Goal: Task Accomplishment & Management: Use online tool/utility

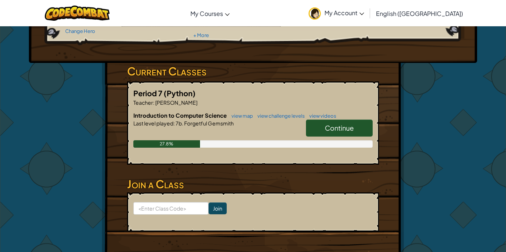
scroll to position [84, 0]
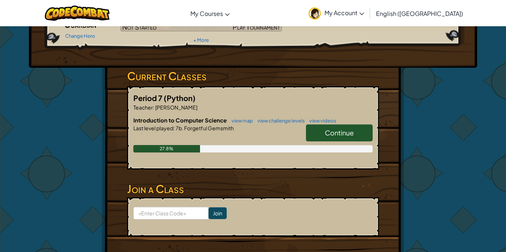
click at [325, 132] on span "Continue" at bounding box center [339, 132] width 29 height 9
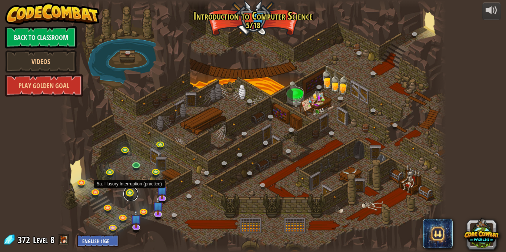
click at [132, 196] on link at bounding box center [130, 194] width 15 height 15
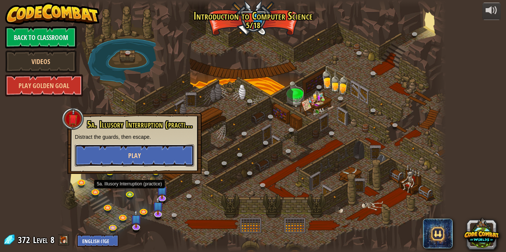
click at [133, 164] on button "Play" at bounding box center [134, 155] width 119 height 22
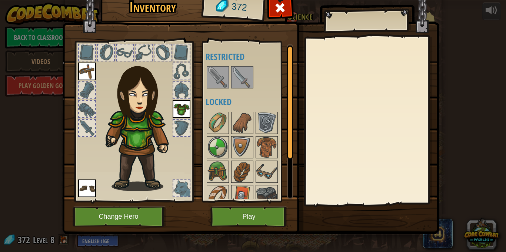
click at [255, 231] on img at bounding box center [250, 100] width 376 height 269
click at [251, 223] on button "Play" at bounding box center [248, 217] width 77 height 20
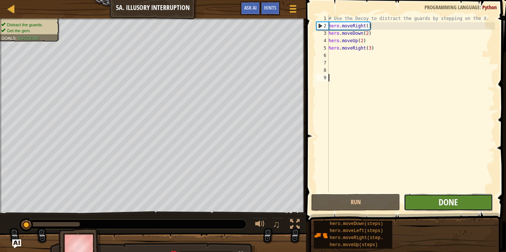
click at [447, 197] on span "Done" at bounding box center [447, 202] width 19 height 12
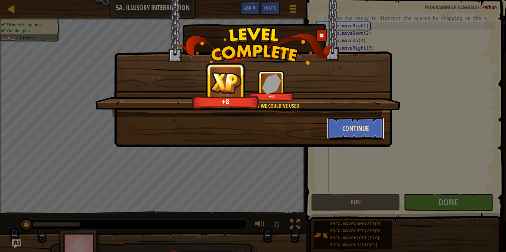
click at [369, 123] on button "Continue" at bounding box center [355, 128] width 57 height 22
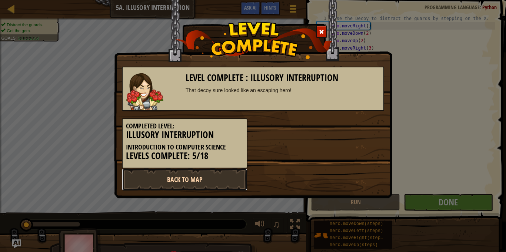
click at [205, 177] on link "Back to Map" at bounding box center [184, 179] width 125 height 22
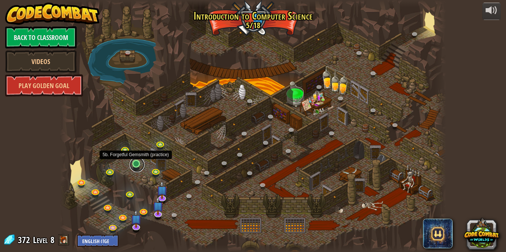
click at [136, 164] on link at bounding box center [137, 164] width 15 height 15
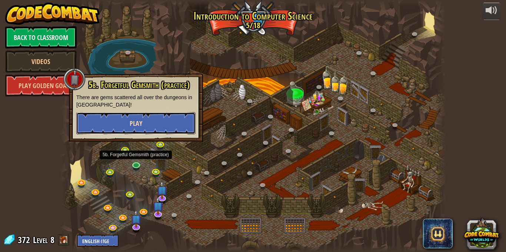
click at [131, 115] on button "Play" at bounding box center [135, 123] width 119 height 22
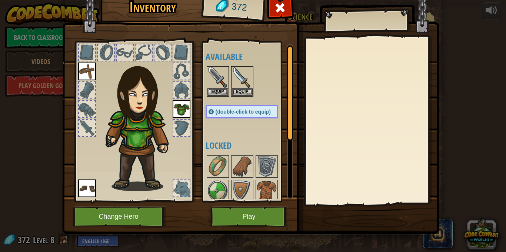
click at [237, 206] on img at bounding box center [250, 100] width 376 height 269
click at [243, 216] on button "Play" at bounding box center [248, 217] width 77 height 20
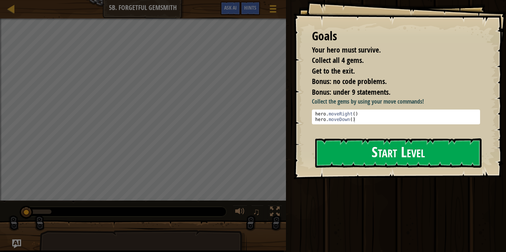
click at [368, 158] on button "Start Level" at bounding box center [398, 152] width 166 height 29
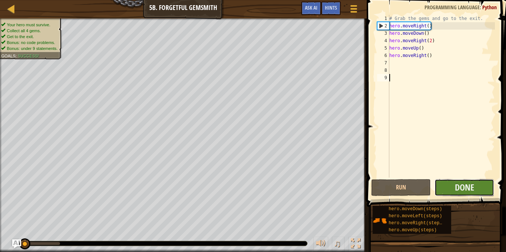
click at [460, 195] on button "Done" at bounding box center [464, 187] width 60 height 17
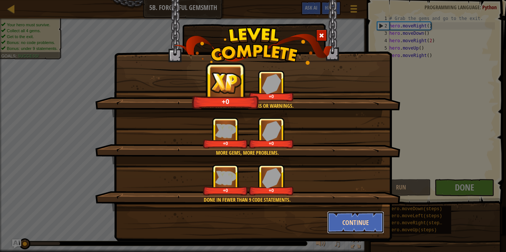
click at [363, 222] on button "Continue" at bounding box center [355, 222] width 57 height 22
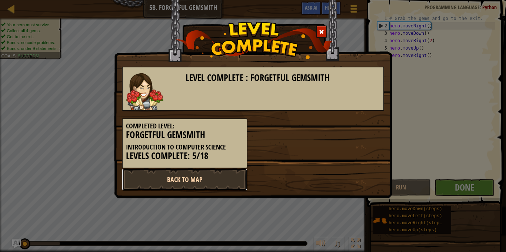
click at [212, 181] on link "Back to Map" at bounding box center [184, 179] width 125 height 22
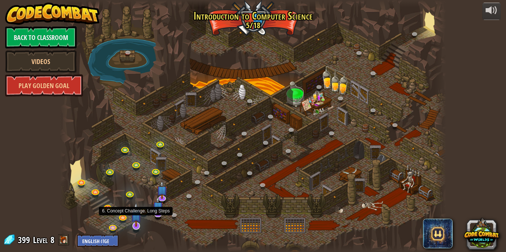
click at [133, 226] on img at bounding box center [136, 214] width 11 height 24
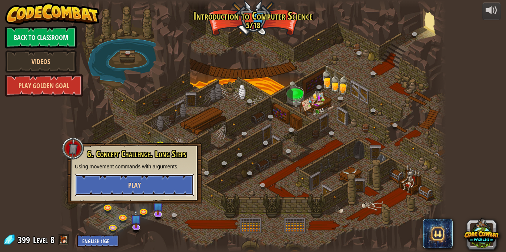
click at [147, 183] on button "Play" at bounding box center [134, 185] width 119 height 22
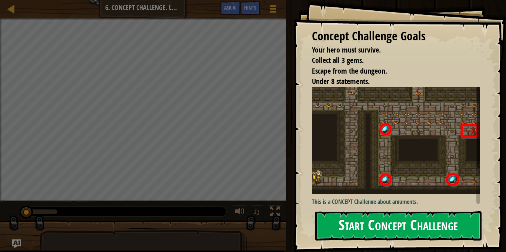
click at [399, 144] on div "Concept Challenge Goals Your hero must survive. Collect all 3 gems. Escape from…" at bounding box center [399, 126] width 212 height 252
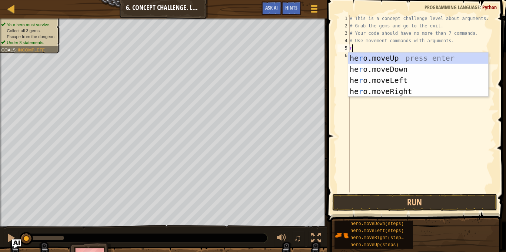
scroll to position [3, 0]
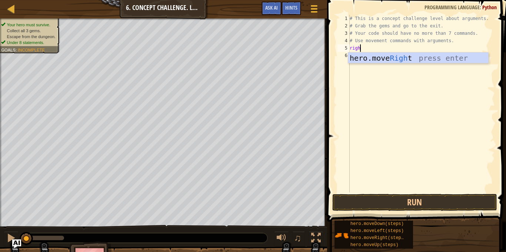
type textarea "right"
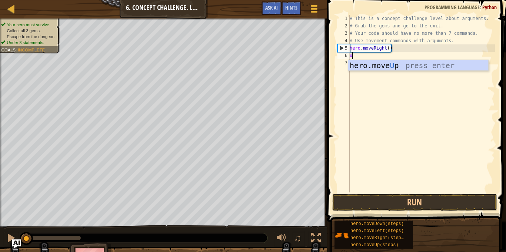
type textarea "up"
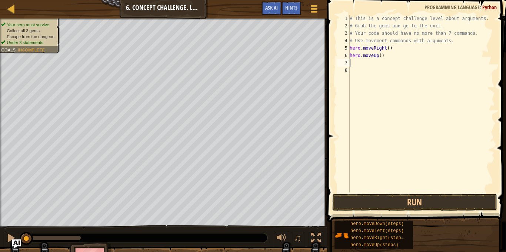
type textarea "3"
click at [380, 55] on div "# This is a concept challenge level about arguments. # Grab the gems and go to …" at bounding box center [421, 111] width 147 height 192
type textarea "hero.moveUp(3)"
click at [388, 68] on div "# This is a concept challenge level about arguments. # Grab the gems and go to …" at bounding box center [421, 111] width 147 height 192
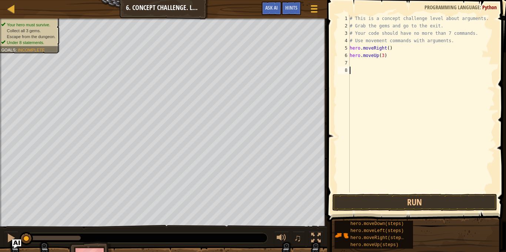
scroll to position [3, 0]
click at [359, 65] on div "# This is a concept challenge level about arguments. # Grab the gems and go to …" at bounding box center [421, 111] width 147 height 192
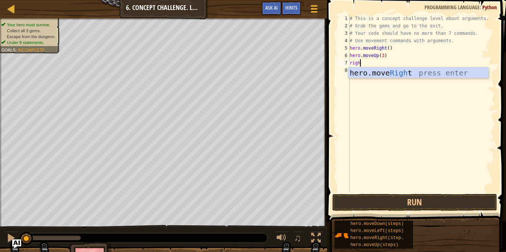
type textarea "right"
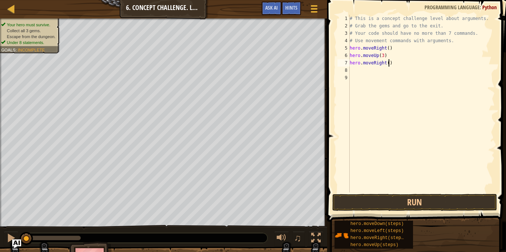
click at [387, 63] on div "# This is a concept challenge level about arguments. # Grab the gems and go to …" at bounding box center [421, 111] width 147 height 192
type textarea "hero.moveRight(2)"
click at [363, 72] on div "# This is a concept challenge level about arguments. # Grab the gems and go to …" at bounding box center [421, 111] width 147 height 192
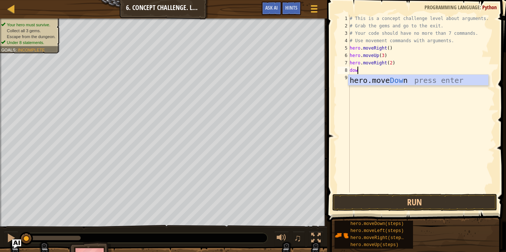
type textarea "down"
click at [390, 79] on div "hero.move Down press enter" at bounding box center [418, 91] width 140 height 33
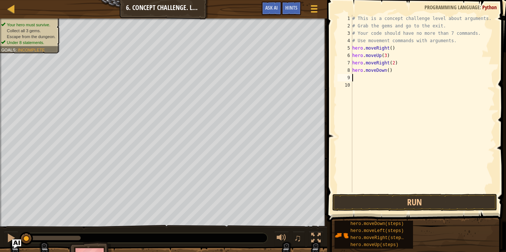
scroll to position [3, 0]
click at [388, 70] on div "# This is a concept challenge level about arguments. # Grab the gems and go to …" at bounding box center [422, 111] width 144 height 192
type textarea "hero.moveDown()"
click at [364, 79] on div "# This is a concept challenge level about arguments. # Grab the gems and go to …" at bounding box center [422, 111] width 144 height 192
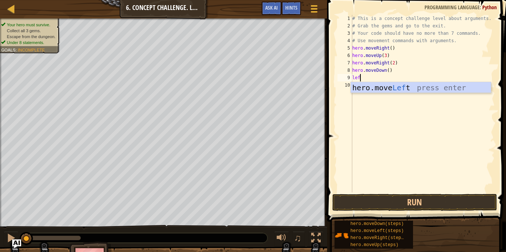
type textarea "left"
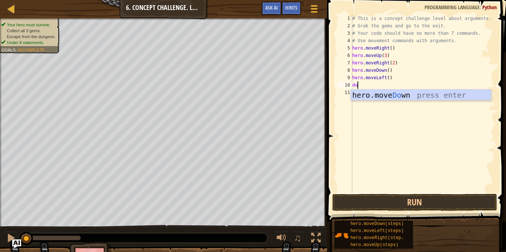
type textarea "down"
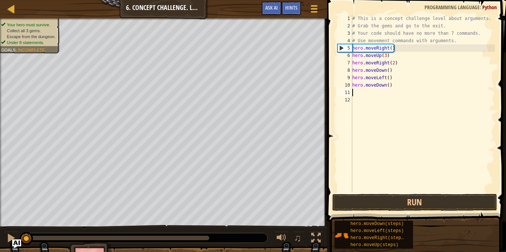
click at [389, 84] on div "# This is a concept challenge level about arguments. # Grab the gems and go to …" at bounding box center [422, 111] width 144 height 192
type textarea "hero.moveDown(2)"
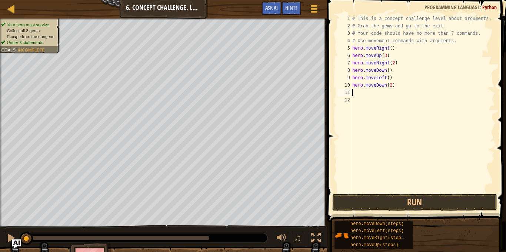
click at [361, 93] on div "# This is a concept challenge level about arguments. # Grab the gems and go to …" at bounding box center [422, 111] width 144 height 192
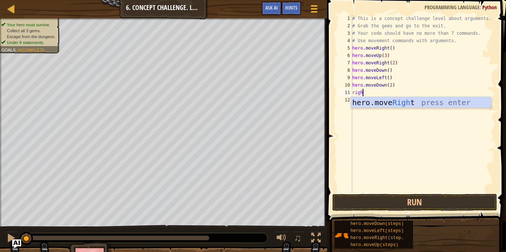
type textarea "right"
click at [381, 98] on div "hero.move Right press enter" at bounding box center [420, 113] width 140 height 33
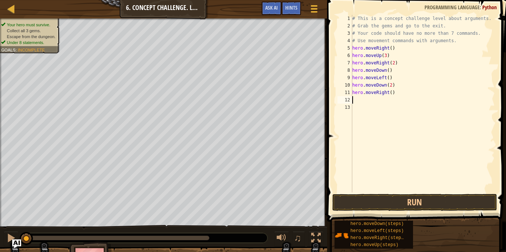
click at [390, 95] on div "# This is a concept challenge level about arguments. # Grab the gems and go to …" at bounding box center [422, 111] width 144 height 192
type textarea "hero.moveRight()"
click at [363, 97] on div "# This is a concept challenge level about arguments. # Grab the gems and go to …" at bounding box center [422, 111] width 144 height 192
click at [392, 92] on div "# This is a concept challenge level about arguments. # Grab the gems and go to …" at bounding box center [422, 111] width 144 height 192
type textarea "hero.moveRight(2)"
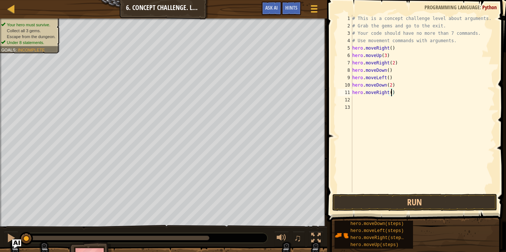
scroll to position [3, 6]
click at [360, 100] on div "# This is a concept challenge level about arguments. # Grab the gems and go to …" at bounding box center [422, 111] width 144 height 192
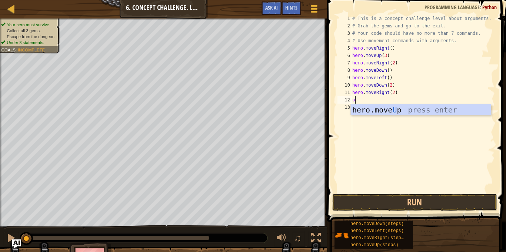
type textarea "up"
click at [390, 112] on div "hero.move Up press enter" at bounding box center [420, 120] width 140 height 33
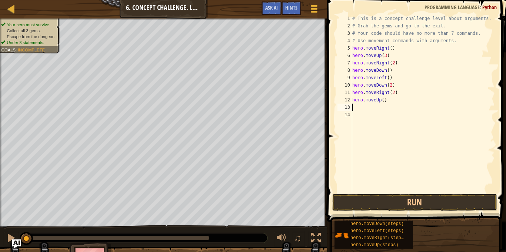
click at [384, 100] on div "# This is a concept challenge level about arguments. # Grab the gems and go to …" at bounding box center [422, 111] width 144 height 192
type textarea "hero.moveUp(2)"
click at [363, 109] on div "# This is a concept challenge level about arguments. # Grab the gems and go to …" at bounding box center [422, 111] width 144 height 192
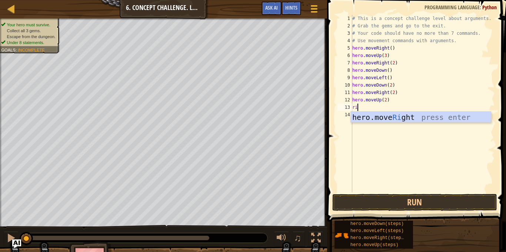
scroll to position [3, 1]
type textarea "rig"
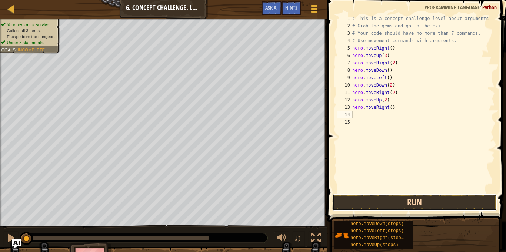
click at [399, 206] on button "Run" at bounding box center [414, 202] width 165 height 17
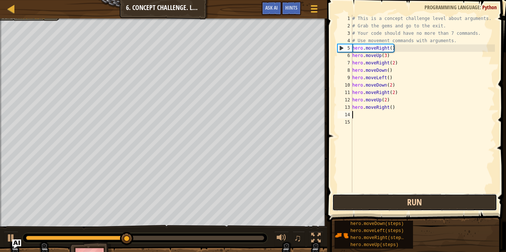
click at [399, 206] on button "Run" at bounding box center [414, 202] width 165 height 17
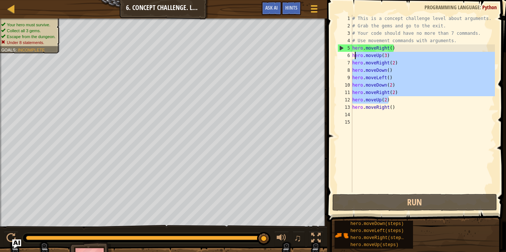
drag, startPoint x: 421, startPoint y: 102, endPoint x: 349, endPoint y: 55, distance: 86.1
click at [349, 55] on div "1 2 3 4 5 6 7 8 9 10 11 12 13 14 15 # This is a concept challenge level about a…" at bounding box center [415, 104] width 159 height 178
type textarea "hero.moveUp(3) hero.moveRight(2)"
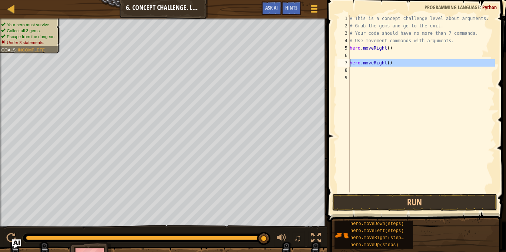
drag, startPoint x: 407, startPoint y: 69, endPoint x: 345, endPoint y: 60, distance: 62.4
click at [345, 60] on div "1 2 3 4 5 6 7 8 9 # This is a concept challenge level about arguments. # Grab t…" at bounding box center [415, 104] width 159 height 178
type textarea "hero.moveRight()"
click at [387, 48] on div "# This is a concept challenge level about arguments. # Grab the gems and go to …" at bounding box center [421, 111] width 147 height 192
type textarea "hero.moveRight()"
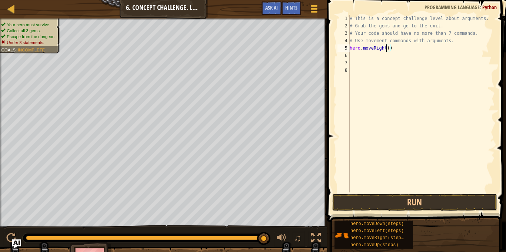
click at [389, 50] on div "# This is a concept challenge level about arguments. # Grab the gems and go to …" at bounding box center [421, 111] width 147 height 192
click at [356, 57] on div "# This is a concept challenge level about arguments. # Grab the gems and go to …" at bounding box center [421, 111] width 147 height 192
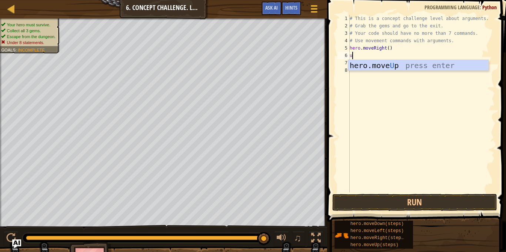
type textarea "up"
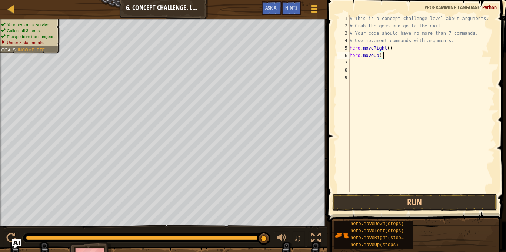
click at [382, 56] on div "# This is a concept challenge level about arguments. # Grab the gems and go to …" at bounding box center [421, 111] width 147 height 192
click at [380, 56] on div "# This is a concept challenge level about arguments. # Grab the gems and go to …" at bounding box center [421, 111] width 147 height 192
type textarea "hero.moveUp(3)"
click at [357, 64] on div "# This is a concept challenge level about arguments. # Grab the gems and go to …" at bounding box center [421, 111] width 147 height 192
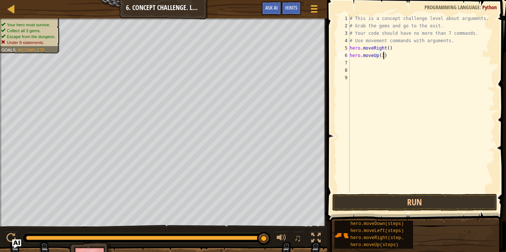
scroll to position [3, 0]
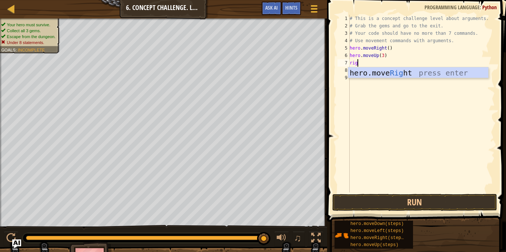
type textarea "right"
click at [403, 73] on div "hero.move Right press enter" at bounding box center [418, 83] width 140 height 33
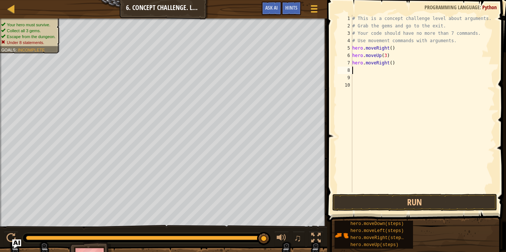
scroll to position [3, 0]
click at [392, 63] on div "# This is a concept challenge level about arguments. # Grab the gems and go to …" at bounding box center [422, 111] width 144 height 192
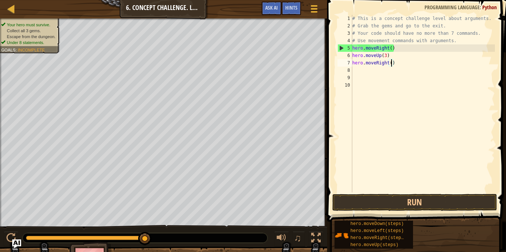
type textarea "hero.moveRight(2)"
click at [366, 74] on div "# This is a concept challenge level about arguments. # Grab the gems and go to …" at bounding box center [422, 111] width 144 height 192
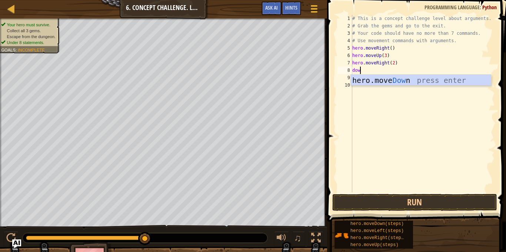
type textarea "down"
click at [388, 79] on div "hero.move Down press enter" at bounding box center [420, 91] width 140 height 33
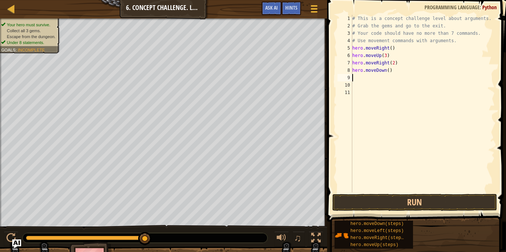
click at [389, 72] on div "# This is a concept challenge level about arguments. # Grab the gems and go to …" at bounding box center [422, 111] width 144 height 192
type textarea "hero.moveDown(3)"
click at [359, 76] on div "# This is a concept challenge level about arguments. # Grab the gems and go to …" at bounding box center [422, 111] width 144 height 192
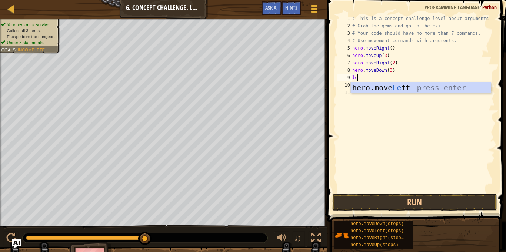
type textarea "left"
click at [371, 84] on div "hero.move Left press enter" at bounding box center [420, 98] width 140 height 33
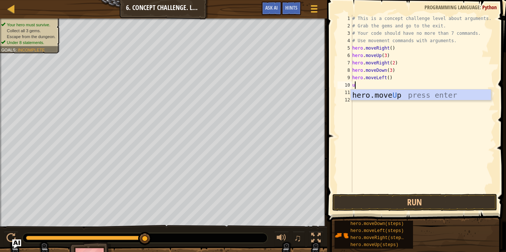
type textarea "up"
click at [406, 96] on div "hero.move Up press enter" at bounding box center [420, 106] width 140 height 33
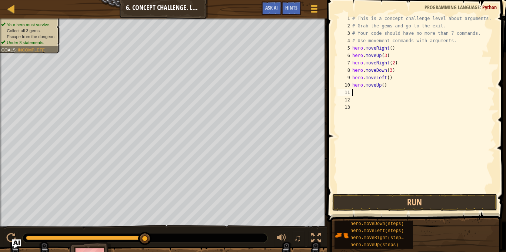
scroll to position [3, 0]
click at [385, 87] on div "# This is a concept challenge level about arguments. # Grab the gems and go to …" at bounding box center [422, 111] width 144 height 192
click at [383, 87] on div "# This is a concept challenge level about arguments. # Grab the gems and go to …" at bounding box center [422, 111] width 144 height 192
type textarea "hero.moveUp(2)"
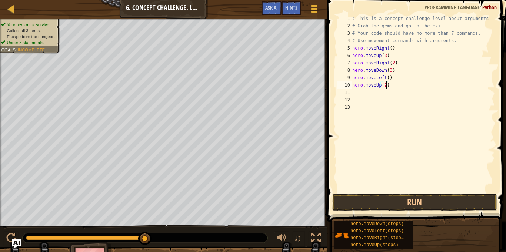
click at [364, 93] on div "# This is a concept challenge level about arguments. # Grab the gems and go to …" at bounding box center [422, 111] width 144 height 192
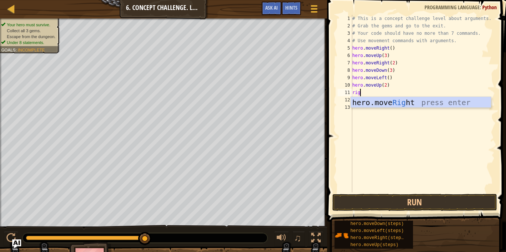
type textarea "right"
click at [376, 104] on div "hero.move Right press enter" at bounding box center [420, 113] width 140 height 33
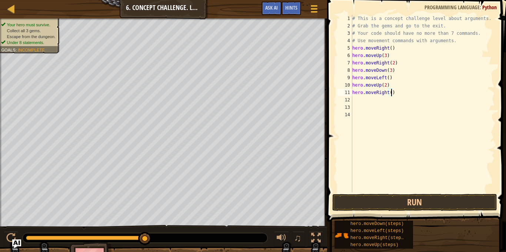
click at [392, 94] on div "# This is a concept challenge level about arguments. # Grab the gems and go to …" at bounding box center [422, 111] width 144 height 192
type textarea "hero.moveRight(3)"
click at [381, 203] on button "Run" at bounding box center [414, 202] width 165 height 17
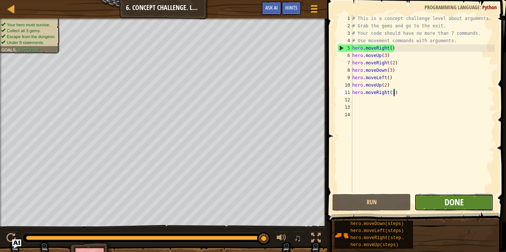
click at [462, 202] on span "Done" at bounding box center [453, 202] width 19 height 12
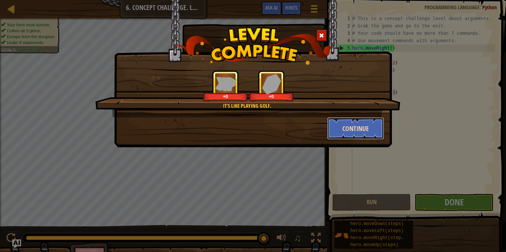
click at [356, 125] on button "Continue" at bounding box center [355, 128] width 57 height 22
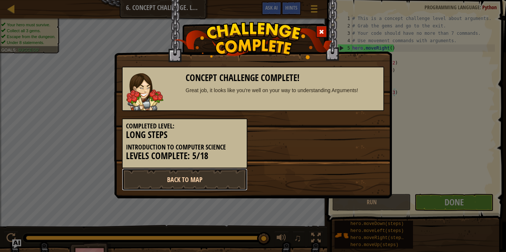
click at [206, 173] on link "Back to Map" at bounding box center [184, 179] width 125 height 22
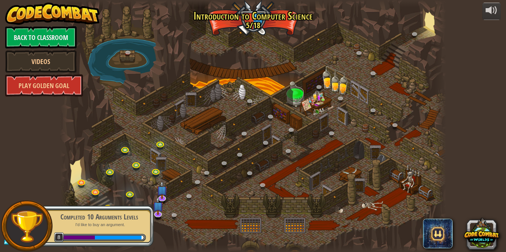
click at [193, 226] on div at bounding box center [253, 126] width 386 height 252
click at [68, 241] on div at bounding box center [102, 238] width 88 height 8
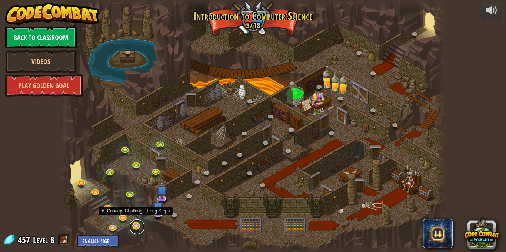
click at [138, 225] on link at bounding box center [137, 226] width 15 height 15
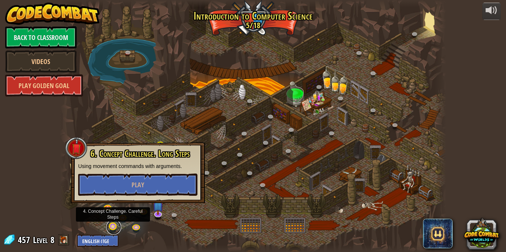
click at [114, 225] on link at bounding box center [113, 227] width 15 height 15
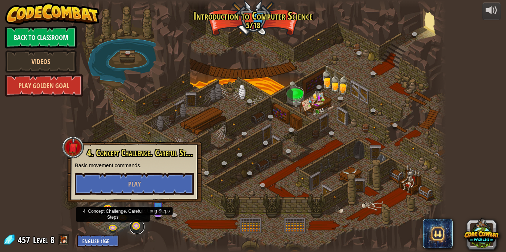
click at [139, 226] on link at bounding box center [137, 226] width 15 height 15
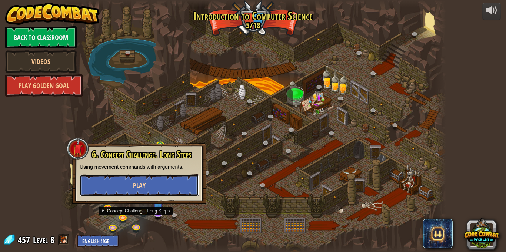
click at [126, 187] on button "Play" at bounding box center [139, 185] width 119 height 22
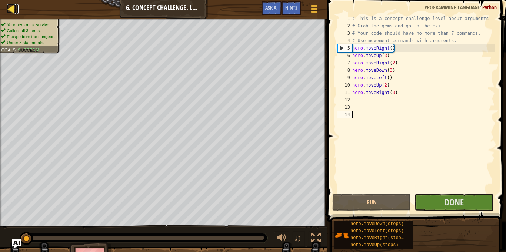
click at [14, 9] on div at bounding box center [11, 8] width 9 height 9
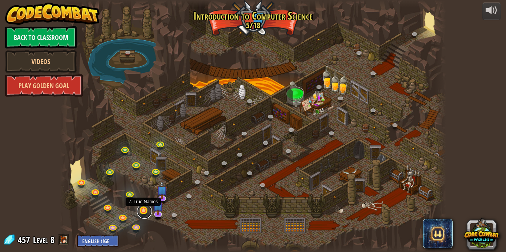
click at [143, 212] on link at bounding box center [144, 211] width 15 height 15
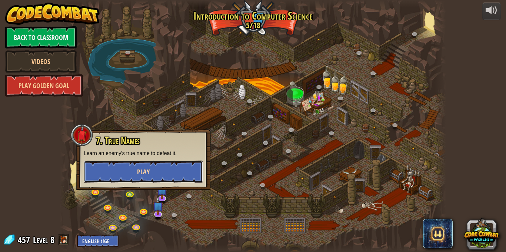
click at [158, 174] on button "Play" at bounding box center [143, 172] width 119 height 22
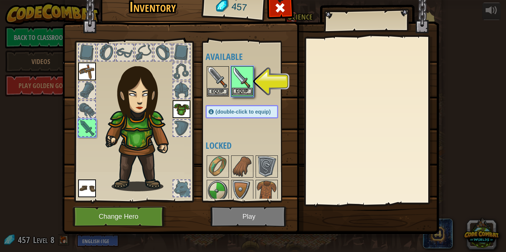
click at [240, 86] on img at bounding box center [242, 77] width 21 height 21
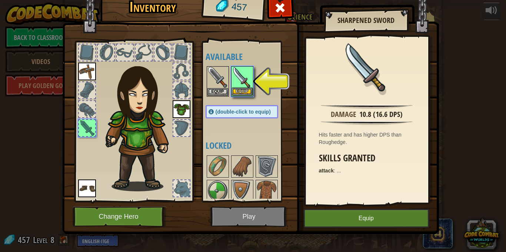
click at [240, 86] on img at bounding box center [242, 77] width 21 height 21
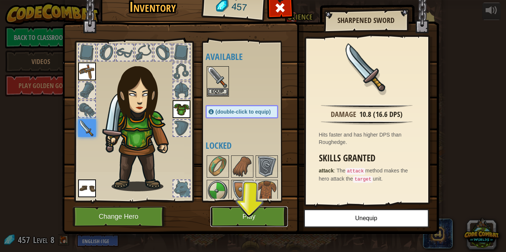
click at [250, 217] on button "Play" at bounding box center [248, 217] width 77 height 20
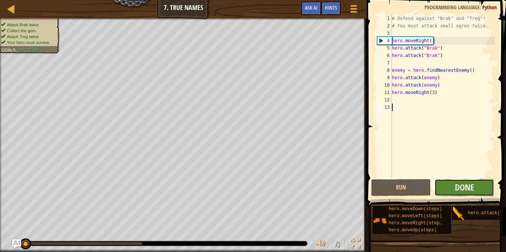
click at [474, 182] on button "Done" at bounding box center [464, 187] width 60 height 17
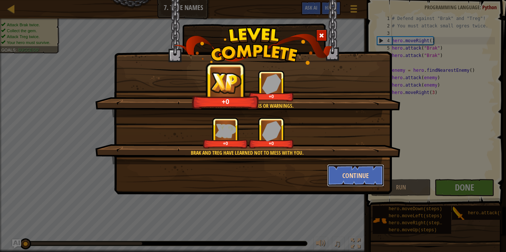
click at [337, 178] on button "Continue" at bounding box center [355, 175] width 57 height 22
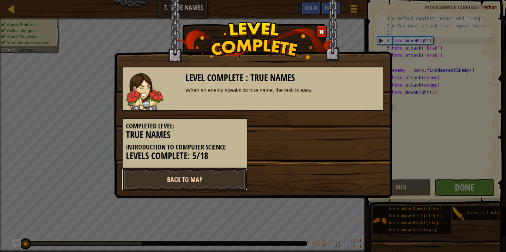
click at [163, 186] on link "Back to Map" at bounding box center [184, 179] width 125 height 22
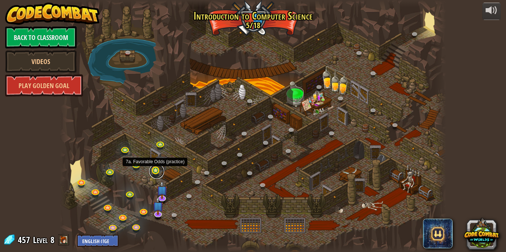
click at [155, 174] on link at bounding box center [156, 171] width 15 height 15
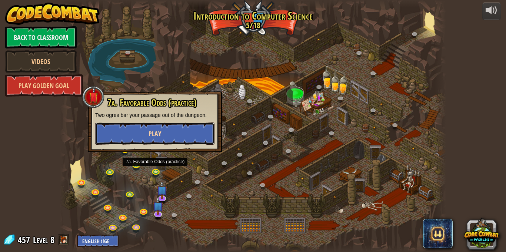
click at [154, 136] on span "Play" at bounding box center [154, 133] width 13 height 9
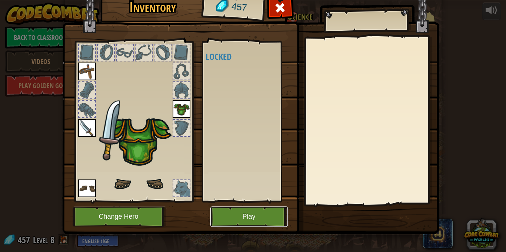
click at [249, 224] on button "Play" at bounding box center [248, 217] width 77 height 20
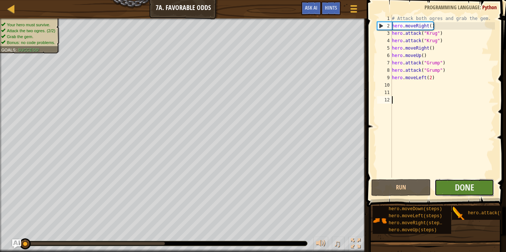
click at [480, 187] on button "Done" at bounding box center [464, 187] width 60 height 17
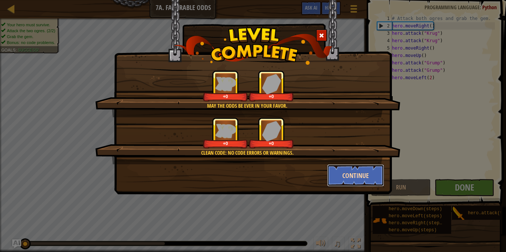
click at [375, 171] on button "Continue" at bounding box center [355, 175] width 57 height 22
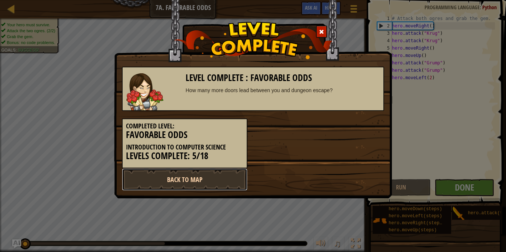
click at [178, 183] on link "Back to Map" at bounding box center [184, 179] width 125 height 22
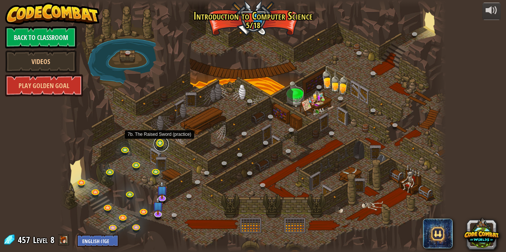
click at [158, 143] on link at bounding box center [161, 144] width 15 height 15
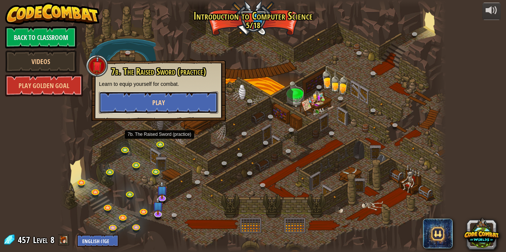
click at [190, 106] on button "Play" at bounding box center [158, 102] width 119 height 22
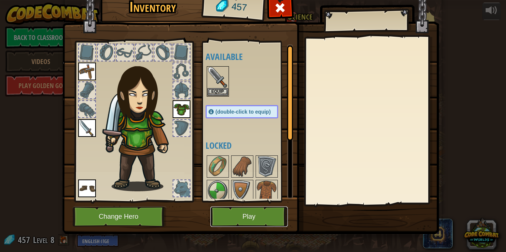
click at [261, 215] on button "Play" at bounding box center [248, 217] width 77 height 20
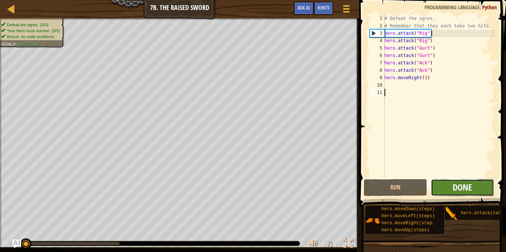
click at [454, 185] on span "Done" at bounding box center [461, 187] width 19 height 12
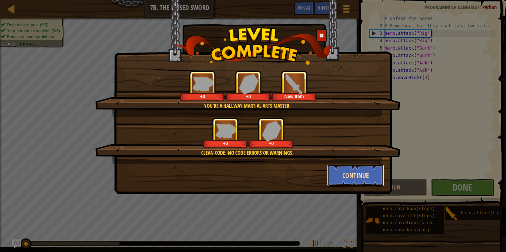
click at [375, 172] on button "Continue" at bounding box center [355, 175] width 57 height 22
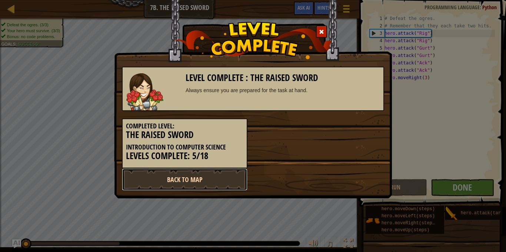
click at [204, 179] on link "Back to Map" at bounding box center [184, 179] width 125 height 22
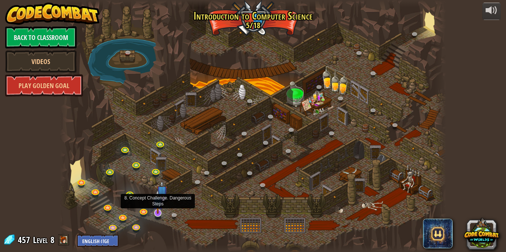
click at [157, 210] on img at bounding box center [157, 201] width 11 height 24
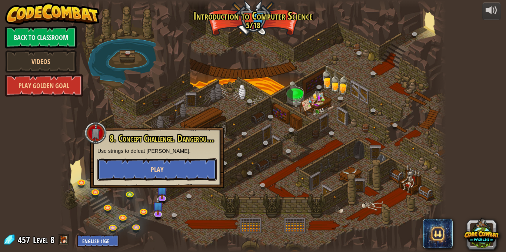
click at [137, 173] on button "Play" at bounding box center [156, 169] width 119 height 22
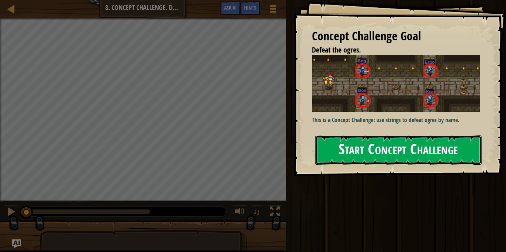
click at [354, 141] on button "Start Concept Challenge" at bounding box center [398, 149] width 166 height 29
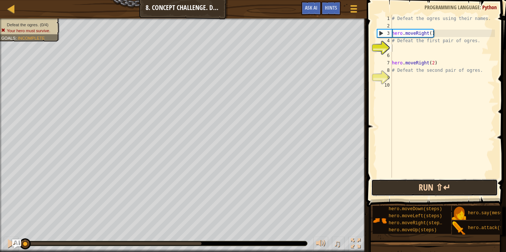
click at [429, 191] on button "Run ⇧↵" at bounding box center [434, 187] width 127 height 17
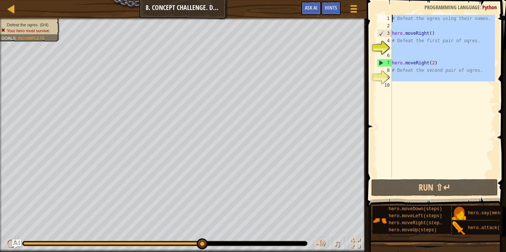
drag, startPoint x: 471, startPoint y: 102, endPoint x: 378, endPoint y: 15, distance: 127.0
click at [378, 15] on div "1 2 3 4 5 6 7 8 9 10 # Defeat the ogres using their names. hero . moveRight ( )…" at bounding box center [434, 96] width 119 height 163
type textarea "\"
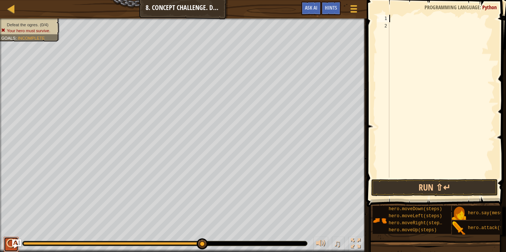
click at [11, 239] on div at bounding box center [11, 244] width 10 height 10
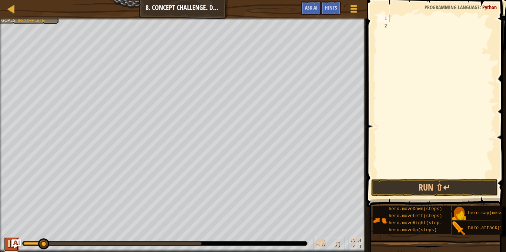
click at [4, 248] on button at bounding box center [11, 244] width 15 height 15
drag, startPoint x: 47, startPoint y: 241, endPoint x: 6, endPoint y: 246, distance: 41.5
click at [6, 246] on div "♫" at bounding box center [183, 242] width 366 height 22
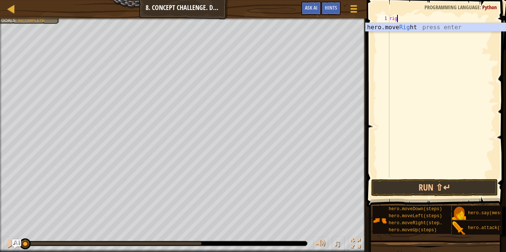
type textarea "right"
click at [441, 30] on div "hero.move Right press enter" at bounding box center [435, 36] width 140 height 27
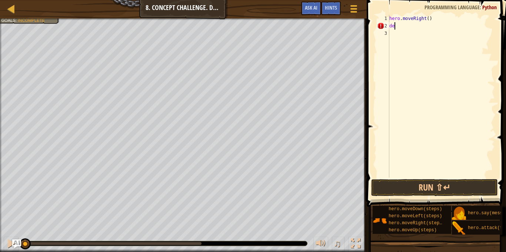
scroll to position [3, 0]
type textarea "d"
type textarea "o"
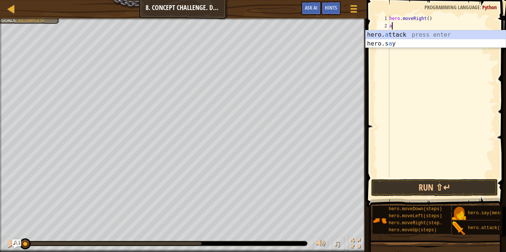
scroll to position [3, 0]
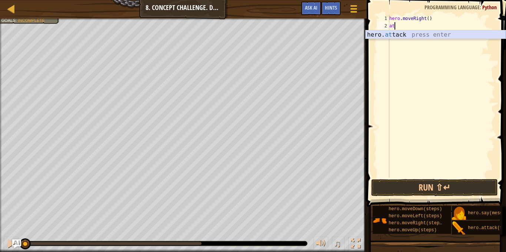
click at [441, 34] on div "hero. at tack press enter" at bounding box center [435, 43] width 140 height 27
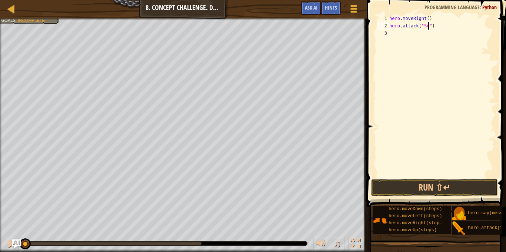
scroll to position [3, 6]
type textarea "hero.attack("Sog")"
click at [409, 36] on div "hero . moveRight ( ) hero . attack ( "Sog" )" at bounding box center [440, 104] width 107 height 178
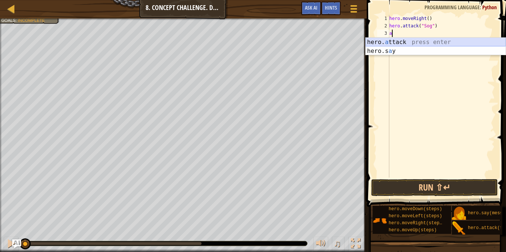
click at [407, 43] on div "hero. a ttack press enter hero.s a y press enter" at bounding box center [435, 56] width 140 height 36
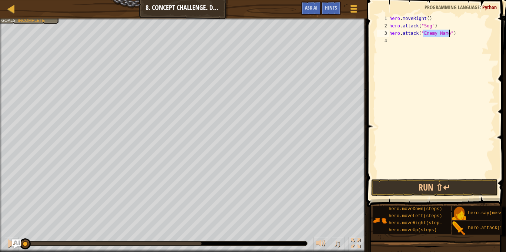
scroll to position [3, 5]
type textarea "hero.attack("Sog")"
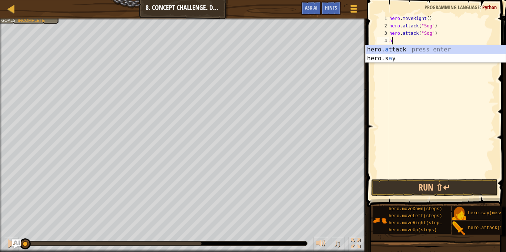
scroll to position [3, 0]
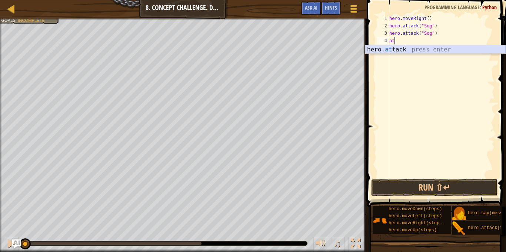
click at [443, 51] on div "hero. at tack press enter" at bounding box center [435, 58] width 140 height 27
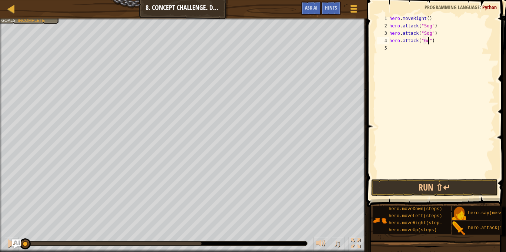
type textarea "hero.attack("Gos")"
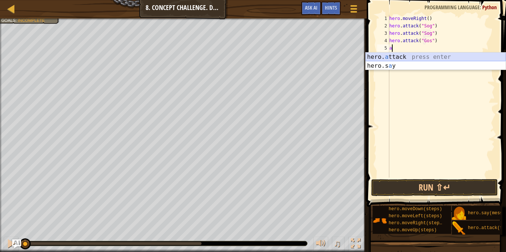
click at [436, 59] on div "hero. a ttack press enter hero.s a y press enter" at bounding box center [435, 71] width 140 height 36
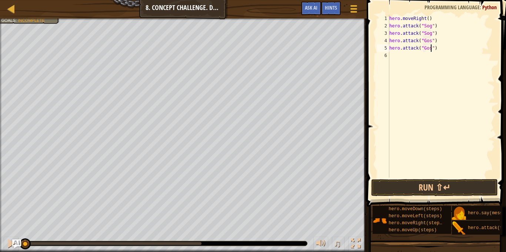
type textarea "hero.attack("Gos")"
click at [430, 53] on div "hero . moveRight ( ) hero . attack ( "Sog" ) hero . attack ( "Sog" ) hero . att…" at bounding box center [440, 104] width 107 height 178
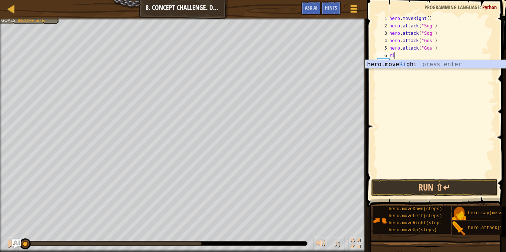
type textarea "right"
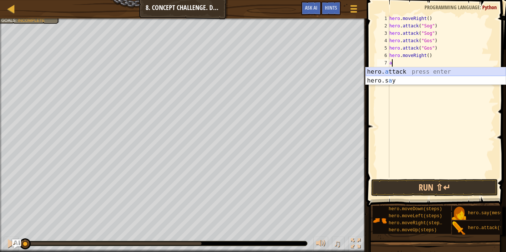
click at [421, 69] on div "hero. a ttack press enter hero.s a y press enter" at bounding box center [435, 85] width 140 height 36
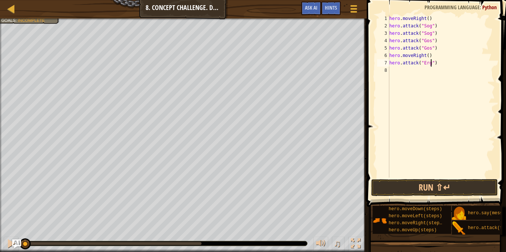
type textarea "hero.attack("Ergo")"
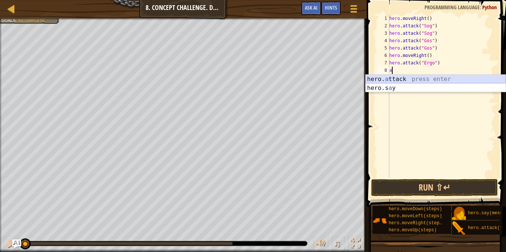
click at [446, 79] on div "hero. a ttack press enter hero.s a y press enter" at bounding box center [435, 93] width 140 height 36
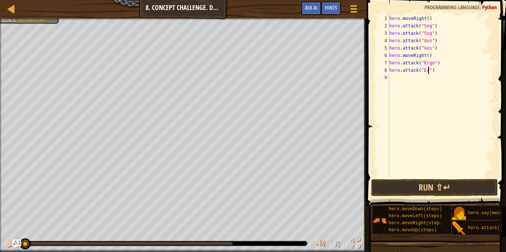
type textarea "hero.attack("Ergo")"
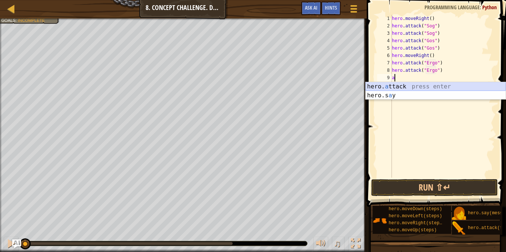
click at [437, 85] on div "hero. a ttack press enter hero.s a y press enter" at bounding box center [435, 100] width 140 height 36
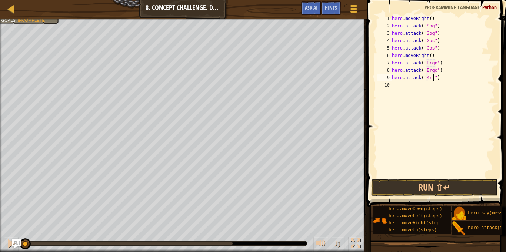
scroll to position [3, 6]
type textarea "hero.attack("Kro")"
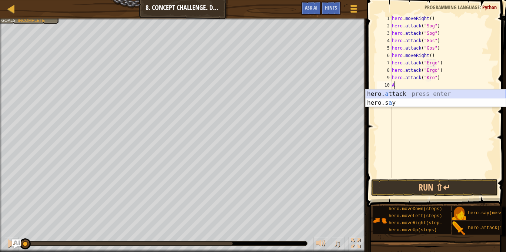
click at [441, 90] on div "hero. a ttack press enter hero.s a y press enter" at bounding box center [435, 108] width 140 height 36
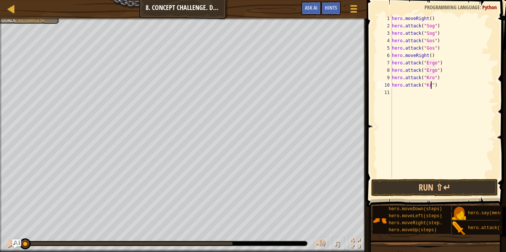
type textarea "hero.attack("Kro")"
click at [462, 127] on div "hero . moveRight ( ) hero . attack ( "Sog" ) hero . attack ( "Sog" ) hero . att…" at bounding box center [442, 104] width 104 height 178
click at [417, 191] on button "Run ⇧↵" at bounding box center [434, 187] width 127 height 17
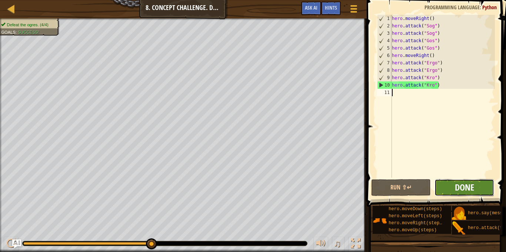
click at [469, 189] on span "Done" at bounding box center [463, 187] width 19 height 12
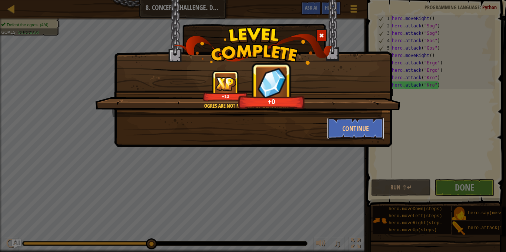
click at [334, 127] on button "Continue" at bounding box center [355, 128] width 57 height 22
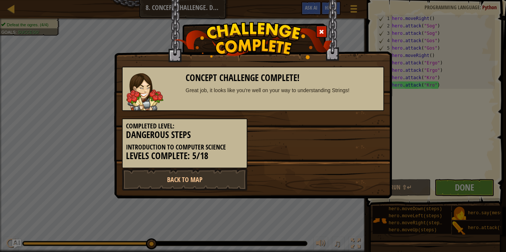
click at [334, 127] on div "Completed Level: Dangerous Steps Introduction to Computer Science Levels Comple…" at bounding box center [252, 139] width 273 height 57
click at [219, 184] on link "Back to Map" at bounding box center [184, 179] width 125 height 22
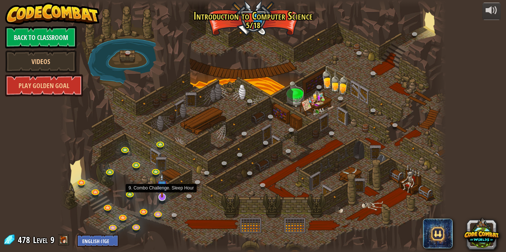
click at [162, 195] on img at bounding box center [162, 186] width 11 height 24
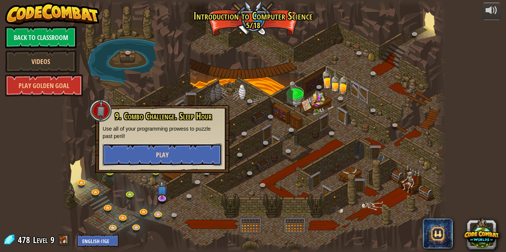
click at [152, 163] on button "Play" at bounding box center [162, 155] width 119 height 22
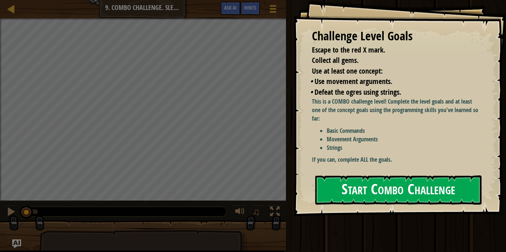
click at [381, 197] on button "Start Combo Challenge" at bounding box center [398, 189] width 166 height 29
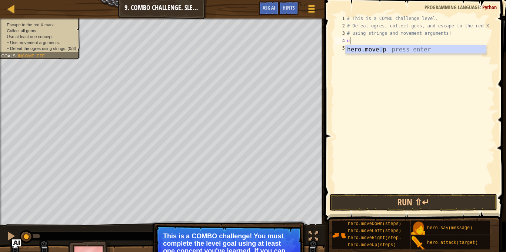
scroll to position [3, 1]
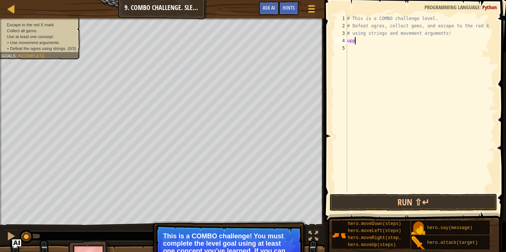
type textarea "up"
type textarea "d"
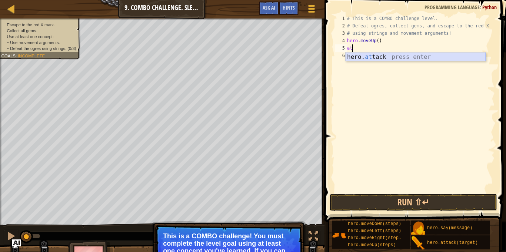
click at [369, 57] on div "hero. at tack press enter" at bounding box center [415, 66] width 140 height 27
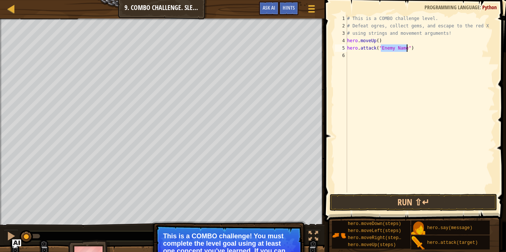
scroll to position [3, 6]
type textarea "hero.attack("Rexxar")"
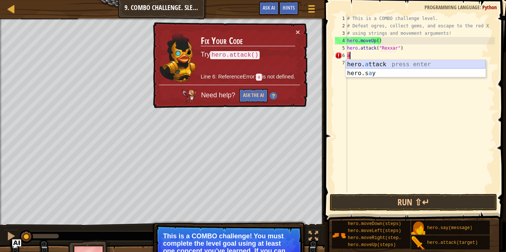
click at [389, 62] on div "hero. a ttack press enter hero.s a y press enter" at bounding box center [415, 78] width 140 height 36
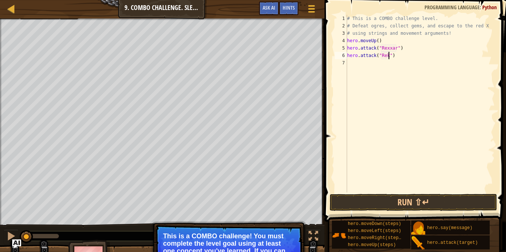
scroll to position [3, 6]
type textarea "hero.attack("Rexxar")"
type textarea "t"
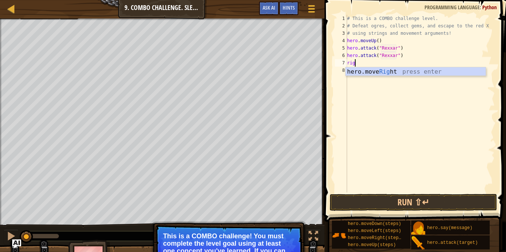
type textarea "right"
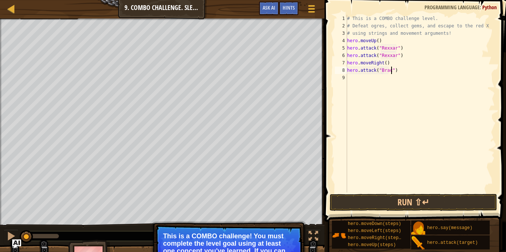
scroll to position [3, 7]
type textarea "hero.attack("Brack")"
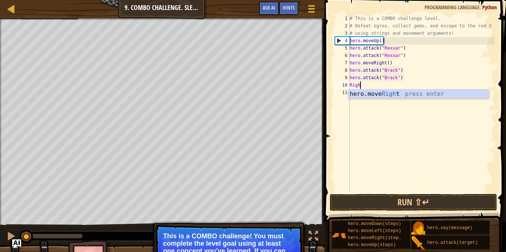
type textarea "Right"
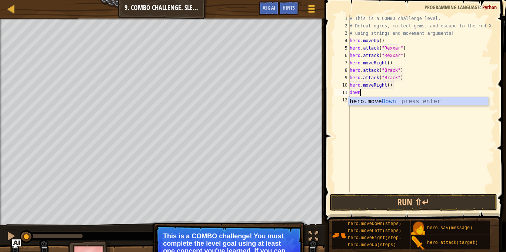
type textarea "down"
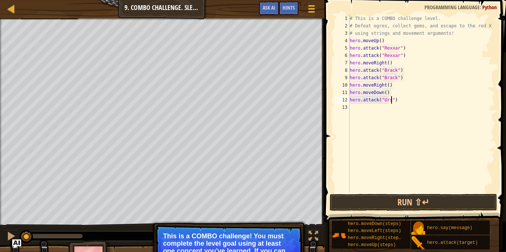
type textarea "hero.attack("Ursa")"
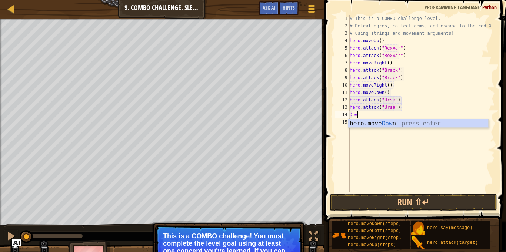
scroll to position [3, 1]
type textarea "Down"
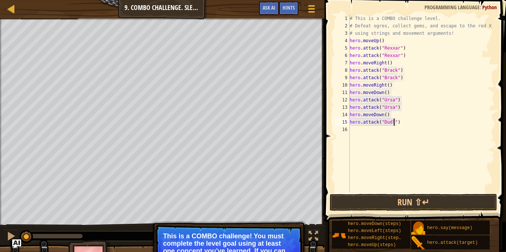
scroll to position [3, 7]
type textarea "hero.attack("Dudle")"
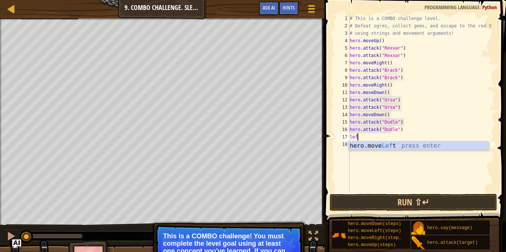
type textarea "left"
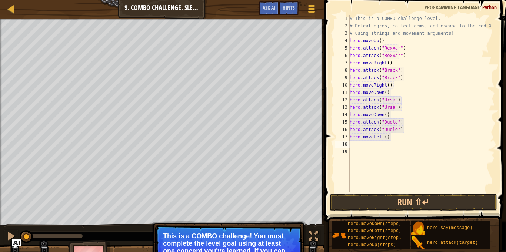
click at [385, 136] on div "# This is a COMBO challenge level. # Defeat [PERSON_NAME], collect gems, and es…" at bounding box center [421, 111] width 147 height 192
type textarea "hero.moveLeft(2)"
click at [364, 147] on div "# This is a COMBO challenge level. # Defeat [PERSON_NAME], collect gems, and es…" at bounding box center [421, 111] width 147 height 192
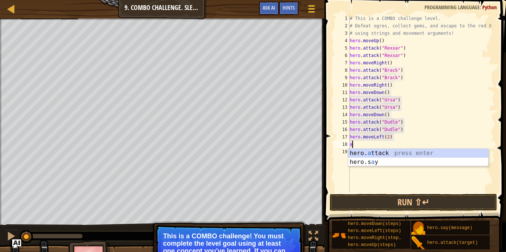
type textarea "at"
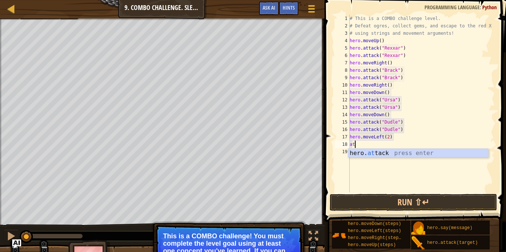
click at [389, 159] on div "# This is a COMBO challenge level. # Defeat [PERSON_NAME], collect gems, and es…" at bounding box center [421, 111] width 147 height 192
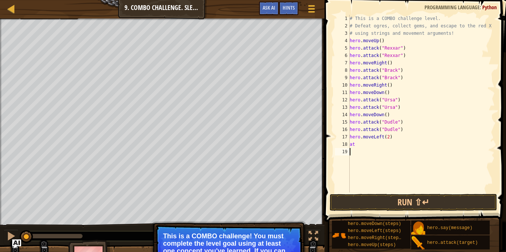
scroll to position [3, 0]
type textarea "\"
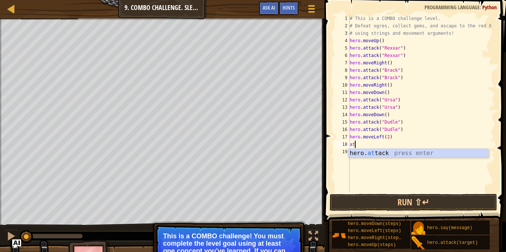
type textarea "at"
click at [381, 0] on body "Map Introduction to Computer Science 9. Combo Challenge. Sleep Hour Game Menu D…" at bounding box center [253, 0] width 506 height 0
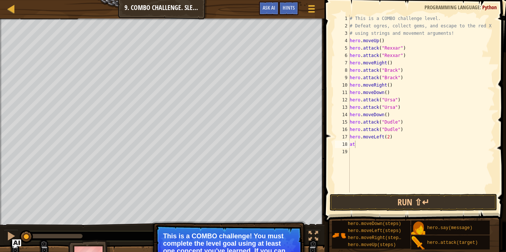
click at [376, 150] on div "# This is a COMBO challenge level. # Defeat [PERSON_NAME], collect gems, and es…" at bounding box center [421, 111] width 147 height 192
click at [376, 144] on div "# This is a COMBO challenge level. # Defeat [PERSON_NAME], collect gems, and es…" at bounding box center [421, 111] width 147 height 192
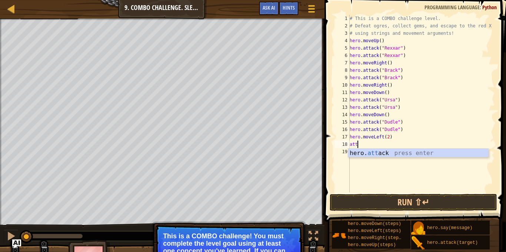
scroll to position [3, 1]
click at [376, 153] on div "hero. att ack press enter" at bounding box center [418, 162] width 140 height 27
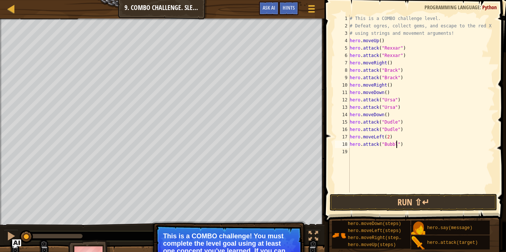
type textarea "hero.attack("Bubble")"
click at [379, 163] on div "# This is a COMBO challenge level. # Defeat [PERSON_NAME], collect gems, and es…" at bounding box center [421, 111] width 147 height 192
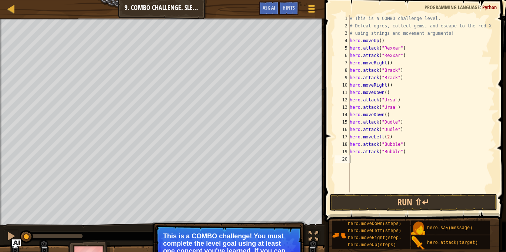
scroll to position [3, 0]
type textarea "Up"
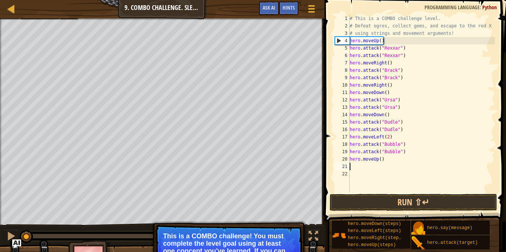
click at [381, 158] on div "# This is a COMBO challenge level. # Defeat [PERSON_NAME], collect gems, and es…" at bounding box center [421, 111] width 147 height 192
type textarea "hero.moveUp(2)"
click at [354, 164] on div "# This is a COMBO challenge level. # Defeat [PERSON_NAME], collect gems, and es…" at bounding box center [421, 111] width 147 height 192
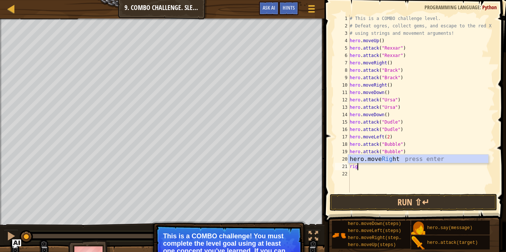
type textarea "right"
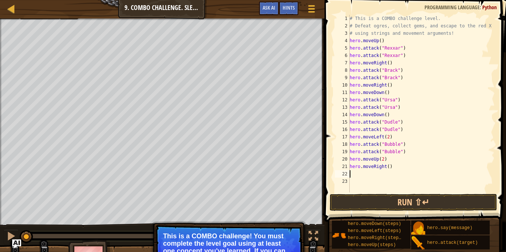
click at [388, 167] on div "# This is a COMBO challenge level. # Defeat [PERSON_NAME], collect gems, and es…" at bounding box center [421, 111] width 147 height 192
click at [396, 202] on button "Run ⇧↵" at bounding box center [412, 202] width 167 height 17
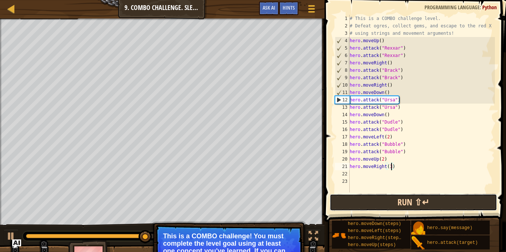
click at [396, 202] on button "Run ⇧↵" at bounding box center [412, 202] width 167 height 17
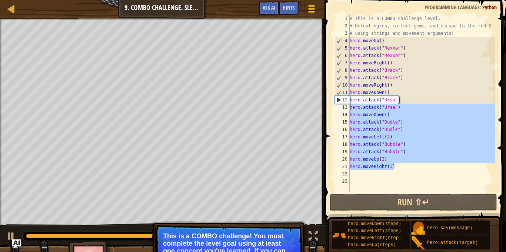
drag, startPoint x: 405, startPoint y: 167, endPoint x: 333, endPoint y: 101, distance: 97.9
click at [333, 101] on div "hero.moveRight(3) 1 2 3 4 5 6 7 8 9 10 11 12 13 14 15 16 17 18 19 20 21 22 23 #…" at bounding box center [413, 104] width 161 height 178
type textarea "hero.attack("Ursa") hero.attack("Ursa")"
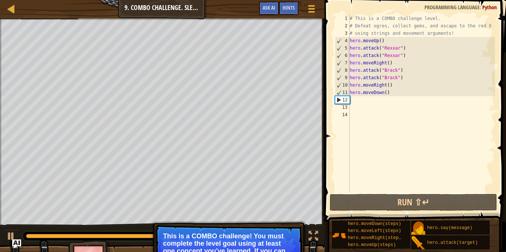
scroll to position [3, 0]
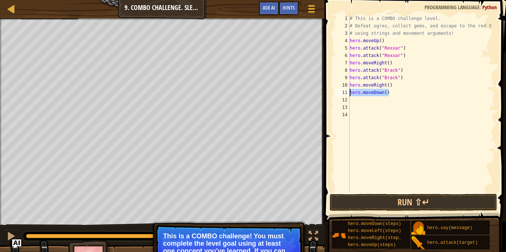
drag, startPoint x: 400, startPoint y: 93, endPoint x: 344, endPoint y: 92, distance: 55.9
click at [344, 92] on div "1 2 3 4 5 6 7 8 9 10 11 12 13 14 # This is a COMBO challenge level. # Defeat [P…" at bounding box center [413, 104] width 161 height 178
type textarea "hero.moveDown()"
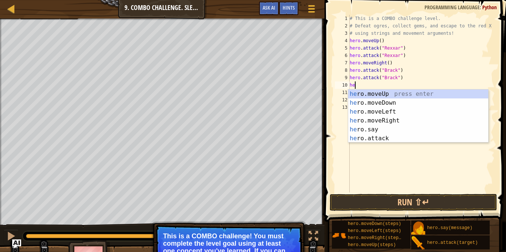
scroll to position [3, 0]
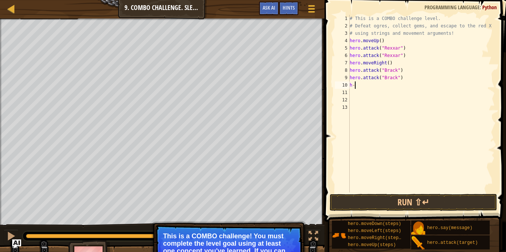
type textarea "h"
type textarea "dow"
click at [370, 95] on div "hero.move Dow n press enter" at bounding box center [418, 103] width 140 height 27
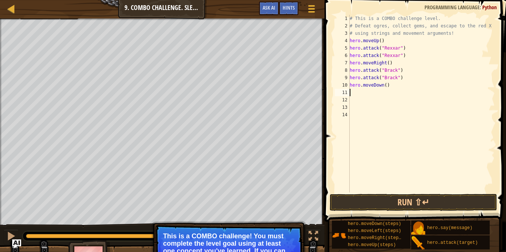
scroll to position [3, 0]
click at [388, 86] on div "# This is a COMBO challenge level. # Defeat [PERSON_NAME], collect gems, and es…" at bounding box center [421, 111] width 147 height 192
click at [386, 86] on div "# This is a COMBO challenge level. # Defeat [PERSON_NAME], collect gems, and es…" at bounding box center [421, 111] width 147 height 192
type textarea "hero.move)"
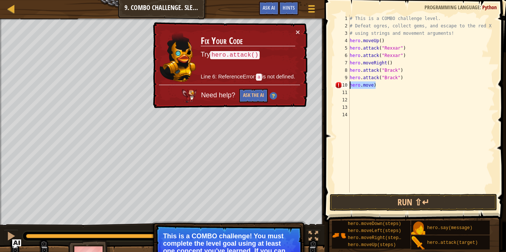
drag, startPoint x: 384, startPoint y: 84, endPoint x: 342, endPoint y: 87, distance: 41.9
click at [342, 87] on div "hero.move) 1 2 3 4 5 6 7 8 9 10 11 12 13 14 # This is a COMBO challenge level. …" at bounding box center [413, 104] width 161 height 178
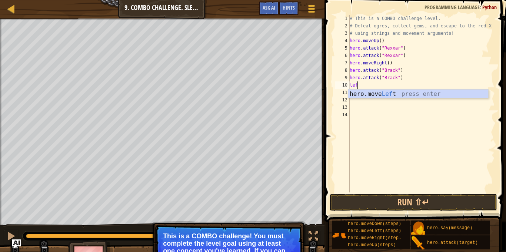
type textarea "left"
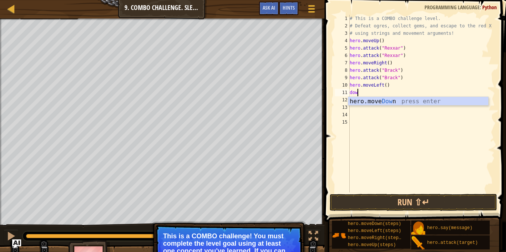
type textarea "down"
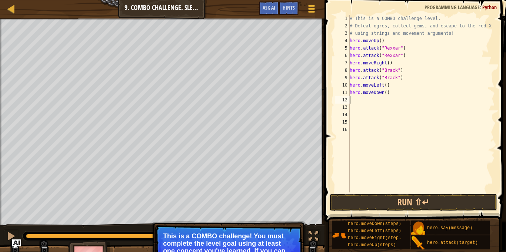
click at [385, 94] on div "# This is a COMBO challenge level. # Defeat [PERSON_NAME], collect gems, and es…" at bounding box center [421, 111] width 147 height 192
type textarea "hero.moveDown(2)"
click at [365, 98] on div "# This is a COMBO challenge level. # Defeat [PERSON_NAME], collect gems, and es…" at bounding box center [421, 111] width 147 height 192
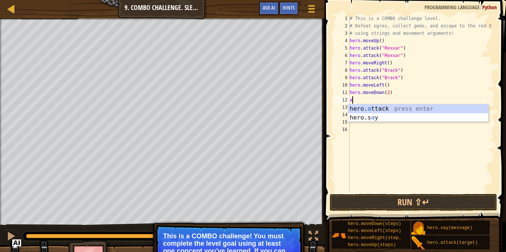
scroll to position [3, 0]
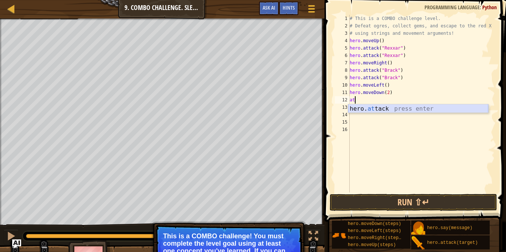
click at [374, 110] on div "hero. at tack press enter" at bounding box center [418, 117] width 140 height 27
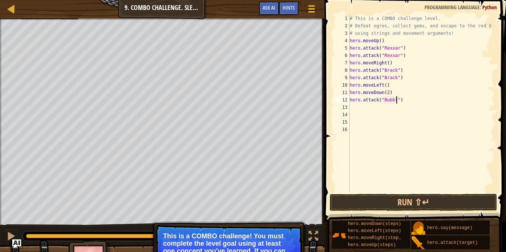
type textarea "hero.attack("Bubble")"
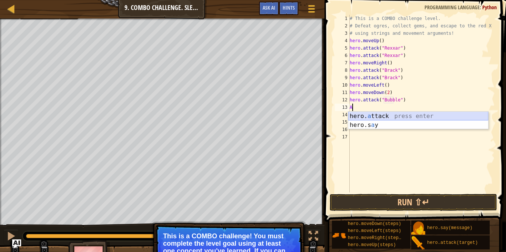
click at [377, 116] on div "hero. a ttack press enter hero.s a y press enter" at bounding box center [418, 130] width 140 height 36
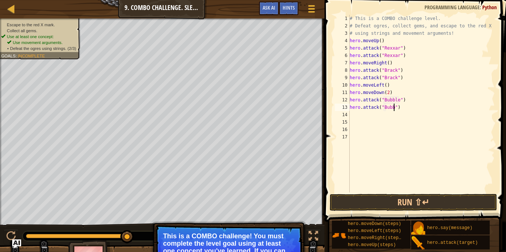
type textarea "hero.attack("Bubble")"
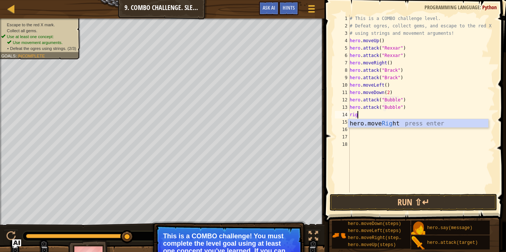
type textarea "right"
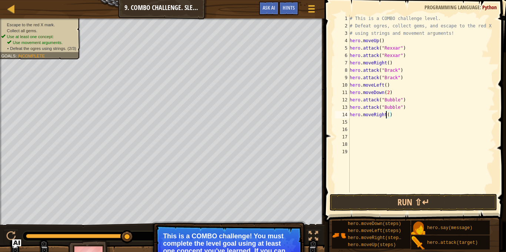
click at [386, 115] on div "# This is a COMBO challenge level. # Defeat [PERSON_NAME], collect gems, and es…" at bounding box center [421, 111] width 147 height 192
click at [388, 113] on div "# This is a COMBO challenge level. # Defeat [PERSON_NAME], collect gems, and es…" at bounding box center [421, 111] width 147 height 192
type textarea "hero.moveRight(2)"
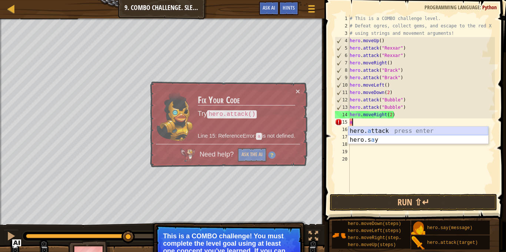
click at [394, 129] on div "hero. a ttack press enter hero.s a y press enter" at bounding box center [418, 145] width 140 height 36
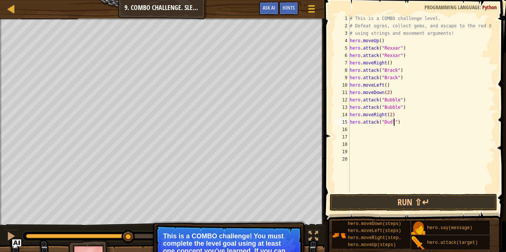
type textarea "hero.attack("Dudle")"
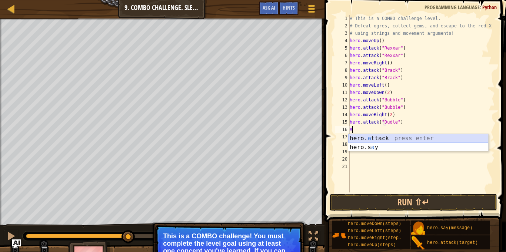
click at [415, 138] on div "hero. a ttack press enter hero.s a y press enter" at bounding box center [418, 152] width 140 height 36
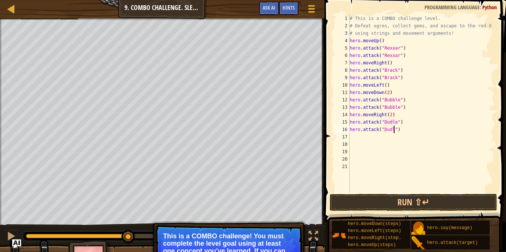
type textarea "hero.attack("Dudle")"
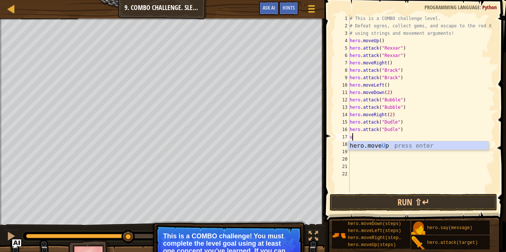
type textarea "up"
click at [412, 142] on div "hero.move Up press enter" at bounding box center [418, 154] width 140 height 27
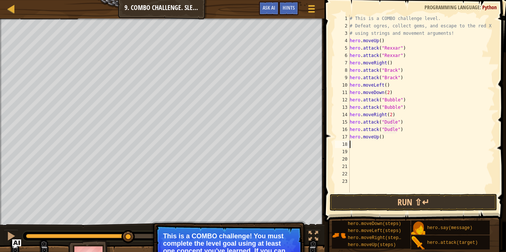
scroll to position [3, 0]
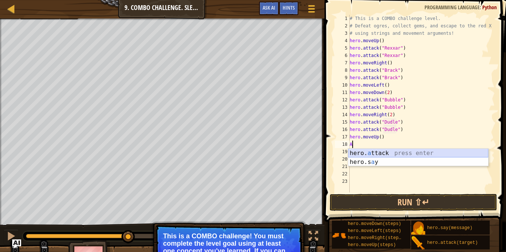
click at [359, 151] on div "hero. a ttack press enter hero.s a y press enter" at bounding box center [418, 167] width 140 height 36
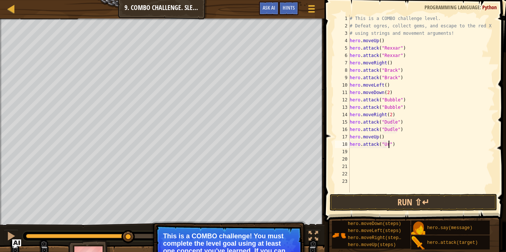
type textarea "hero.attack("Ursa")"
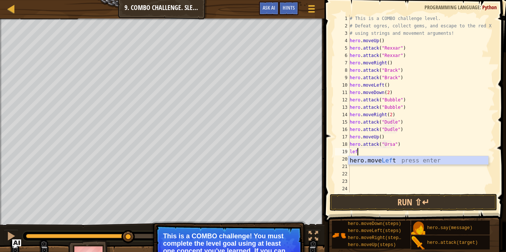
type textarea "left"
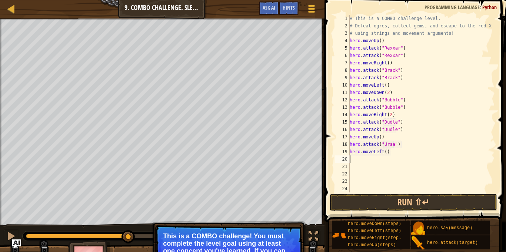
type textarea "2"
click at [384, 151] on div "# This is a COMBO challenge level. # Defeat [PERSON_NAME], collect gems, and es…" at bounding box center [421, 111] width 147 height 192
click at [387, 153] on div "# This is a COMBO challenge level. # Defeat [PERSON_NAME], collect gems, and es…" at bounding box center [421, 111] width 147 height 192
click at [386, 154] on div "# This is a COMBO challenge level. # Defeat [PERSON_NAME], collect gems, and es…" at bounding box center [421, 111] width 147 height 192
type textarea "hero.moveLeft(2)"
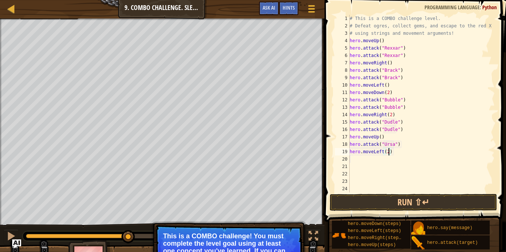
scroll to position [3, 6]
click at [364, 162] on div "# This is a COMBO challenge level. # Defeat [PERSON_NAME], collect gems, and es…" at bounding box center [421, 111] width 147 height 192
type textarea "up"
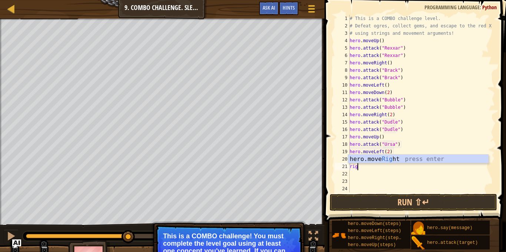
type textarea "right"
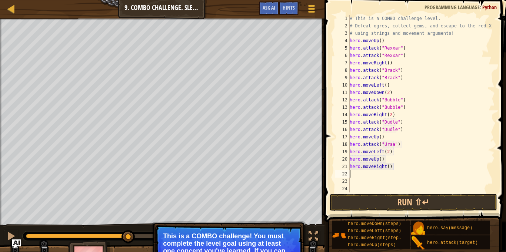
click at [387, 165] on div "# This is a COMBO challenge level. # Defeat [PERSON_NAME], collect gems, and es…" at bounding box center [421, 111] width 147 height 192
click at [395, 202] on button "Run ⇧↵" at bounding box center [412, 202] width 167 height 17
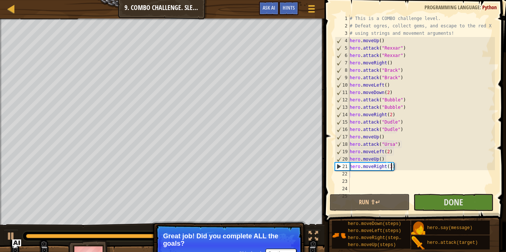
click at [409, 141] on div "# This is a COMBO challenge level. # Defeat [PERSON_NAME], collect gems, and es…" at bounding box center [421, 111] width 147 height 192
type textarea "hero.attack("Ursa")"
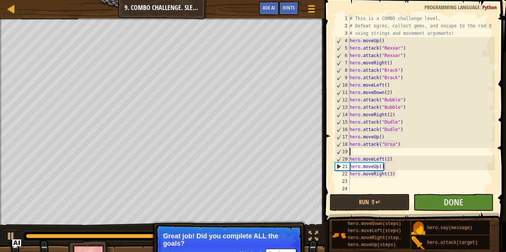
scroll to position [3, 0]
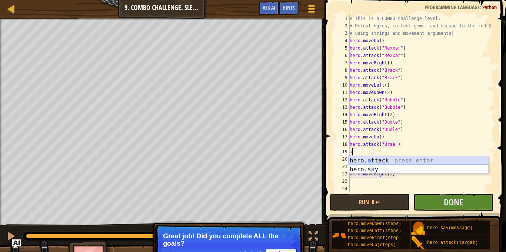
click at [413, 164] on div "hero. a ttack press enter hero.s a y press enter" at bounding box center [418, 174] width 140 height 36
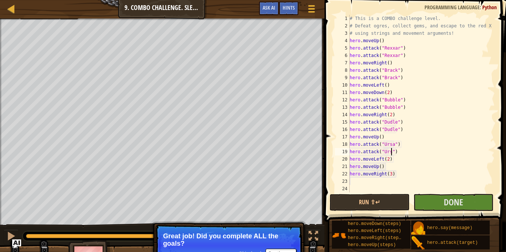
scroll to position [3, 7]
type textarea "hero.attack("Ursa")"
click at [455, 204] on span "Done" at bounding box center [452, 202] width 19 height 12
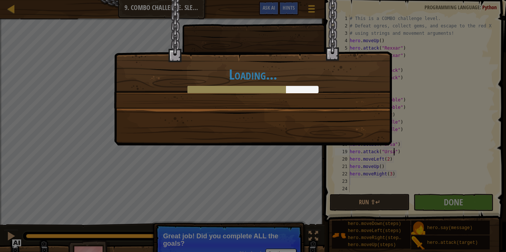
click at [284, 165] on div "Loading..." at bounding box center [253, 126] width 506 height 252
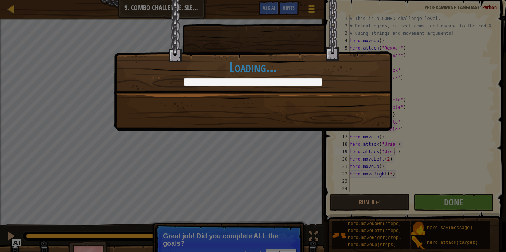
click at [177, 170] on div "'The only time I have problems is when I sleep.' [PERSON_NAME] +8 +0 Continue L…" at bounding box center [253, 126] width 506 height 252
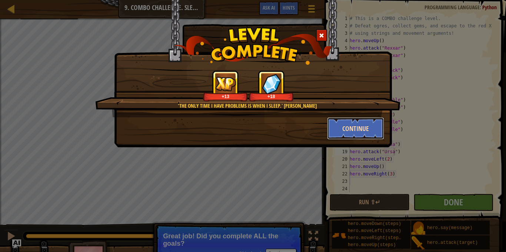
click at [353, 128] on button "Continue" at bounding box center [355, 128] width 57 height 22
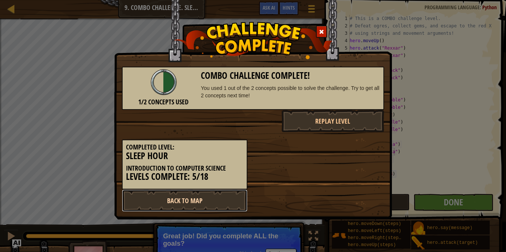
click at [205, 200] on link "Back to Map" at bounding box center [184, 200] width 125 height 22
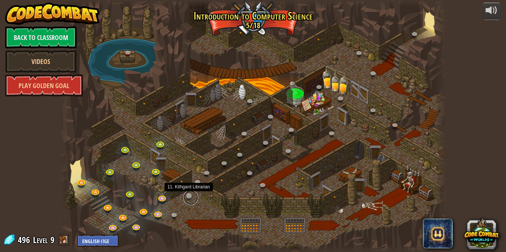
click at [187, 194] on link at bounding box center [190, 197] width 15 height 15
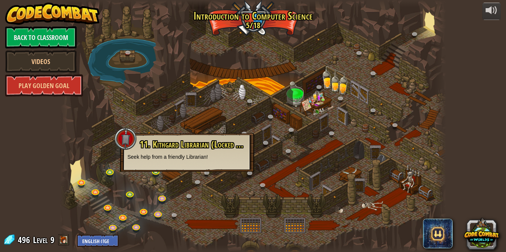
click at [177, 209] on div at bounding box center [253, 126] width 386 height 252
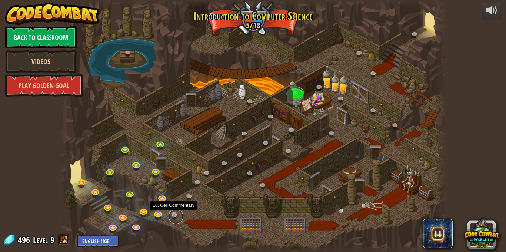
click at [174, 213] on link at bounding box center [175, 216] width 15 height 15
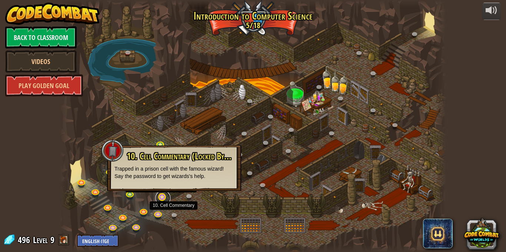
click at [159, 198] on link at bounding box center [162, 198] width 15 height 15
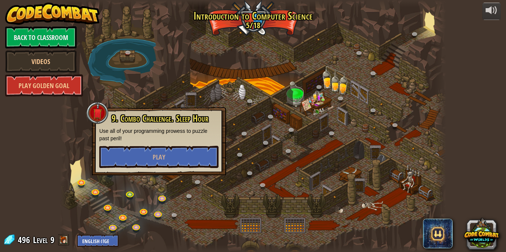
click at [33, 210] on div "powered by Back to Classroom Videos Play Golden Goal 25. [PERSON_NAME] (Locked …" at bounding box center [253, 126] width 506 height 252
